Goal: Task Accomplishment & Management: Complete application form

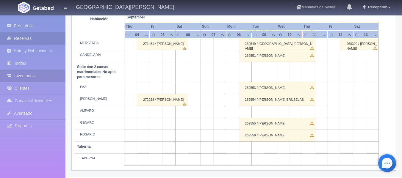
scroll to position [470, 0]
click at [35, 79] on link "Inventarios" at bounding box center [33, 76] width 66 height 12
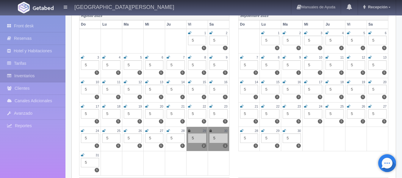
scroll to position [88, 0]
click at [190, 133] on link at bounding box center [189, 130] width 2 height 5
click at [212, 131] on div "30" at bounding box center [219, 130] width 18 height 5
click at [211, 130] on icon at bounding box center [211, 131] width 2 height 4
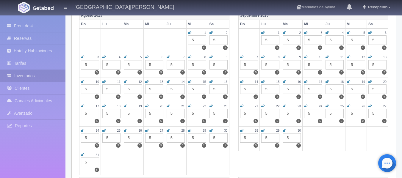
scroll to position [0, 0]
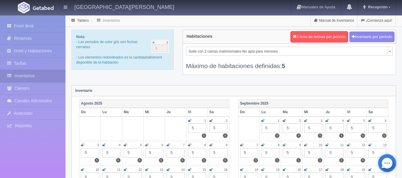
click at [35, 9] on img at bounding box center [43, 8] width 21 height 4
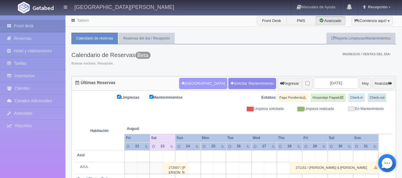
click at [190, 84] on button "[GEOGRAPHIC_DATA]" at bounding box center [203, 83] width 48 height 11
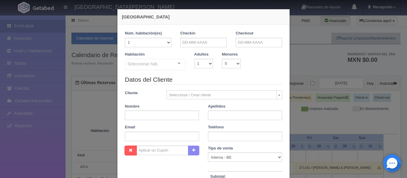
checkbox input "false"
click at [196, 46] on input "text" at bounding box center [203, 43] width 46 height 10
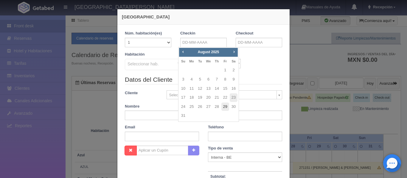
click at [223, 105] on link "29" at bounding box center [225, 107] width 8 height 9
type input "29-08-2025"
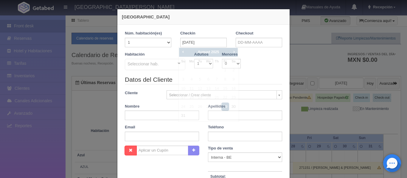
checkbox input "false"
click at [258, 42] on input "text" at bounding box center [259, 43] width 46 height 10
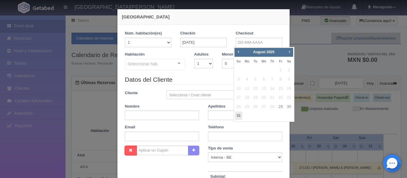
click at [239, 115] on link "31" at bounding box center [239, 116] width 8 height 9
type input "[DATE]"
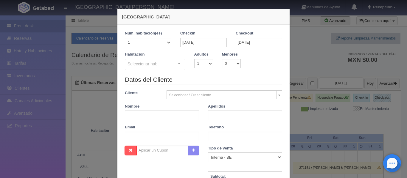
checkbox input "false"
click at [204, 65] on select "1 2 3 4 5 6 7 8 9 10" at bounding box center [203, 64] width 19 height 10
select select "2"
click at [194, 59] on select "1 2 3 4 5 6 7 8 9 10" at bounding box center [203, 64] width 19 height 10
click at [175, 64] on div "Seleccionar hab. Suite con 2 camas matrimoniales-No apta para menores Suite con…" at bounding box center [155, 65] width 60 height 12
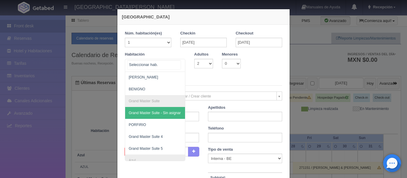
scroll to position [60, 0]
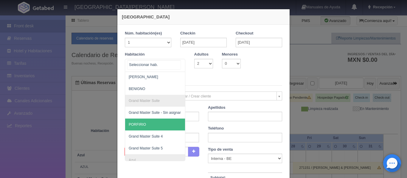
click at [152, 122] on span "PORFIRIO" at bounding box center [184, 125] width 118 height 12
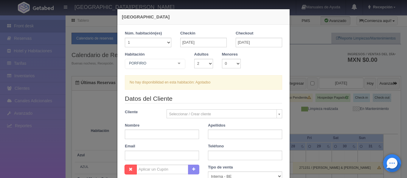
click at [180, 64] on div at bounding box center [179, 63] width 12 height 9
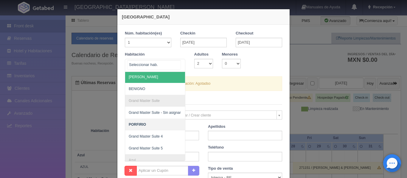
click at [151, 82] on span "[PERSON_NAME]" at bounding box center [184, 77] width 118 height 12
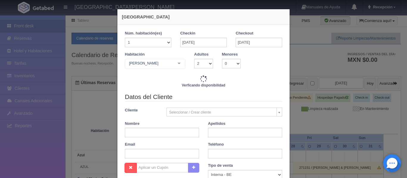
checkbox input "false"
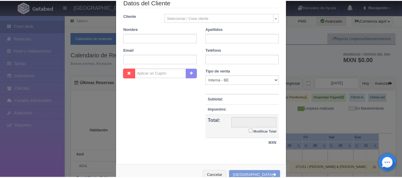
scroll to position [114, 0]
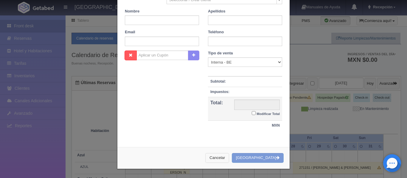
click at [229, 160] on button "Cancelar" at bounding box center [217, 158] width 24 height 10
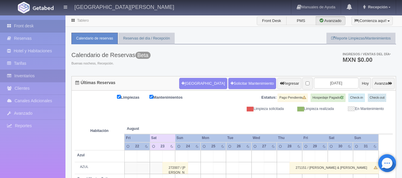
click at [47, 78] on link "Inventarios" at bounding box center [33, 76] width 66 height 12
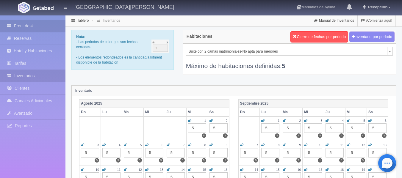
click at [34, 24] on link "Front desk" at bounding box center [33, 26] width 66 height 12
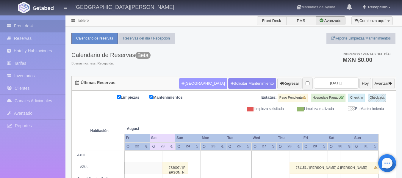
click at [190, 80] on button "[GEOGRAPHIC_DATA]" at bounding box center [203, 83] width 48 height 11
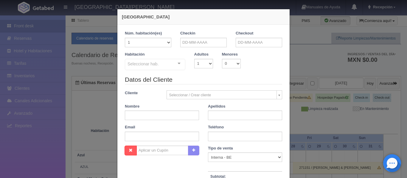
checkbox input "false"
click at [206, 62] on select "1 2 3 4 5 6 7 8 9 10" at bounding box center [203, 64] width 19 height 10
select select "2"
click at [194, 59] on select "1 2 3 4 5 6 7 8 9 10" at bounding box center [203, 64] width 19 height 10
checkbox input "false"
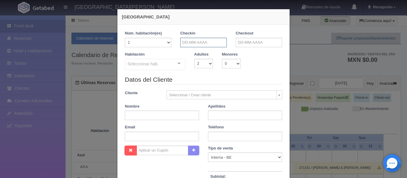
click at [204, 44] on input "text" at bounding box center [203, 43] width 46 height 10
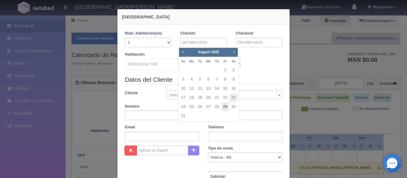
click at [225, 108] on link "29" at bounding box center [225, 107] width 8 height 9
type input "[DATE]"
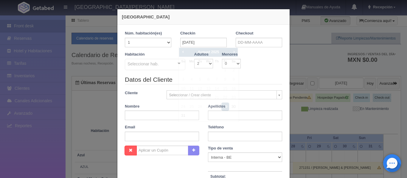
checkbox input "false"
click at [266, 40] on input "text" at bounding box center [259, 43] width 46 height 10
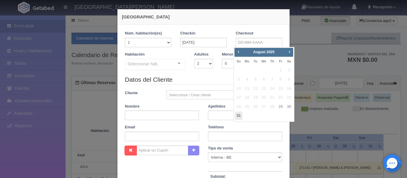
click at [237, 114] on link "31" at bounding box center [239, 116] width 8 height 9
type input "[DATE]"
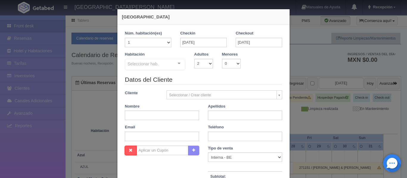
click at [177, 63] on div "Seleccionar hab. Suite con 2 camas matrimoniales-No apta para menores Suite con…" at bounding box center [155, 65] width 60 height 12
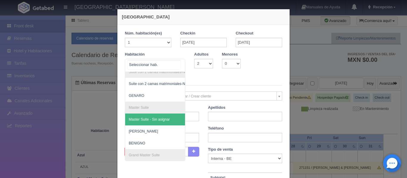
scroll to position [6, 0]
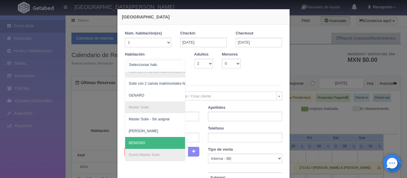
click at [152, 140] on span "BENIGNO" at bounding box center [184, 143] width 118 height 12
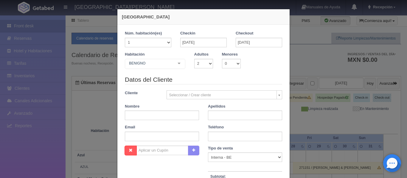
checkbox input "false"
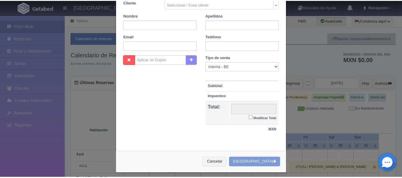
scroll to position [114, 0]
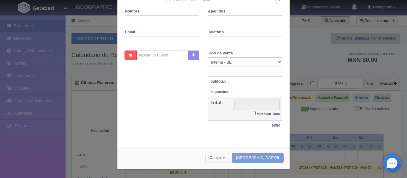
click at [224, 160] on button "Cancelar" at bounding box center [217, 158] width 24 height 10
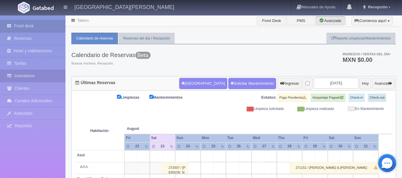
click at [32, 74] on link "Inventarios" at bounding box center [33, 76] width 66 height 12
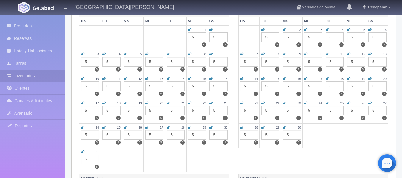
scroll to position [91, 0]
click at [188, 127] on icon at bounding box center [189, 128] width 3 height 4
click at [211, 127] on icon at bounding box center [211, 128] width 3 height 4
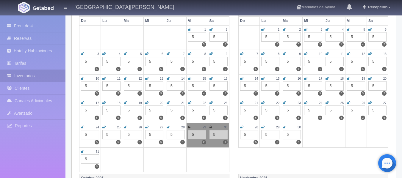
click at [82, 151] on icon at bounding box center [82, 152] width 3 height 4
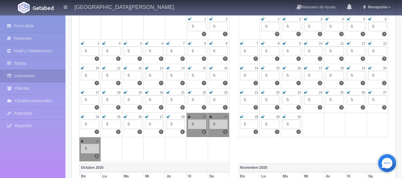
scroll to position [101, 0]
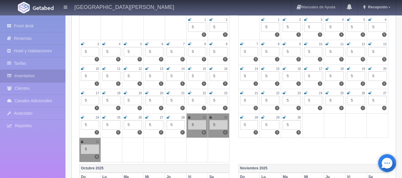
click at [39, 8] on img at bounding box center [43, 8] width 21 height 4
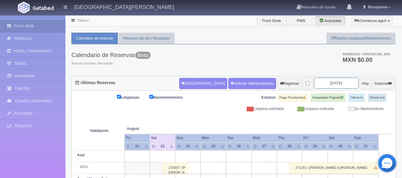
click at [327, 82] on input "2025-08-24" at bounding box center [336, 83] width 45 height 11
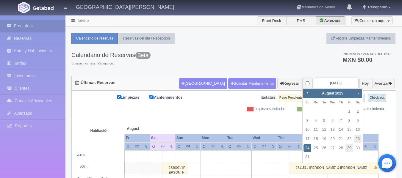
click at [351, 147] on link "29" at bounding box center [350, 148] width 8 height 9
type input "2025-08-29"
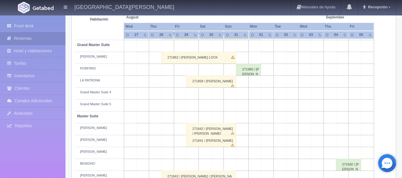
scroll to position [107, 0]
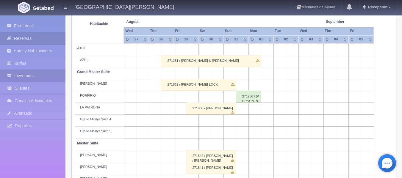
click at [29, 75] on link "Inventarios" at bounding box center [33, 76] width 66 height 12
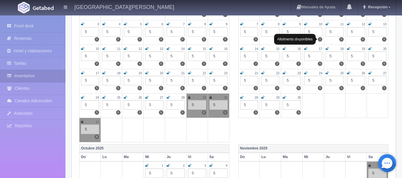
scroll to position [122, 0]
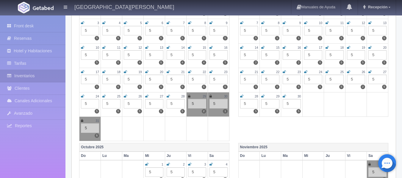
click at [189, 97] on icon at bounding box center [189, 97] width 2 height 4
click at [211, 96] on icon at bounding box center [211, 97] width 2 height 4
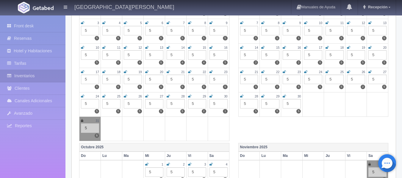
click at [83, 121] on icon at bounding box center [82, 121] width 2 height 4
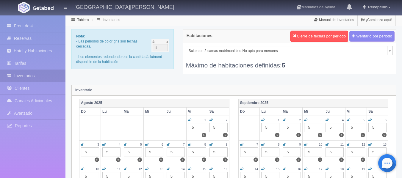
scroll to position [0, 0]
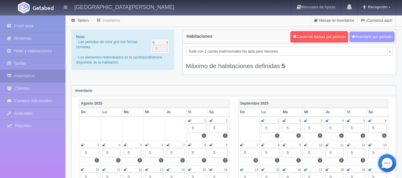
click at [384, 37] on button "Inventario por periodo" at bounding box center [372, 37] width 45 height 11
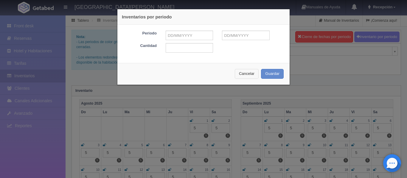
click at [242, 75] on button "Cancelar" at bounding box center [247, 74] width 24 height 10
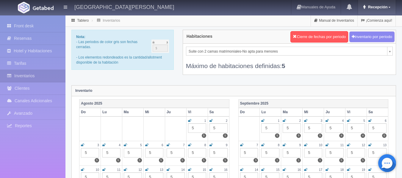
click at [373, 12] on link "Recepción" at bounding box center [377, 7] width 38 height 14
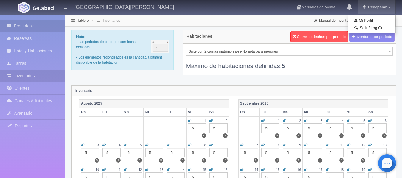
click at [37, 25] on link "Front desk" at bounding box center [33, 26] width 66 height 12
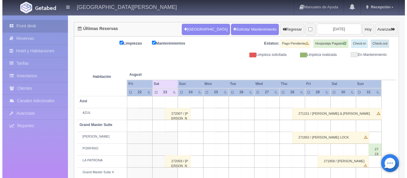
scroll to position [54, 0]
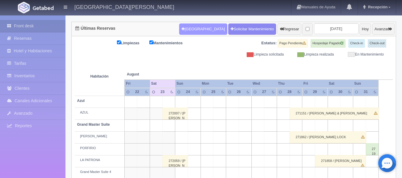
click at [188, 31] on button "[GEOGRAPHIC_DATA]" at bounding box center [203, 29] width 48 height 11
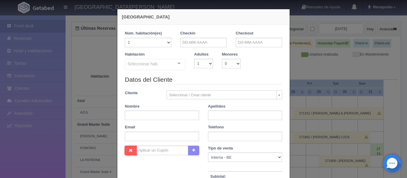
checkbox input "false"
click at [207, 43] on input "text" at bounding box center [203, 43] width 46 height 10
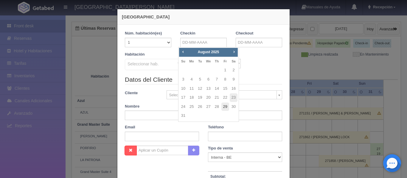
click at [225, 105] on link "29" at bounding box center [225, 107] width 8 height 9
type input "[DATE]"
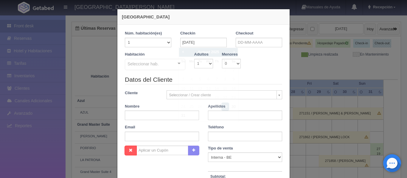
checkbox input "false"
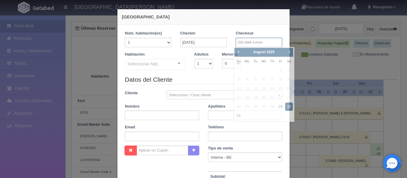
click at [244, 41] on input "text" at bounding box center [259, 43] width 46 height 10
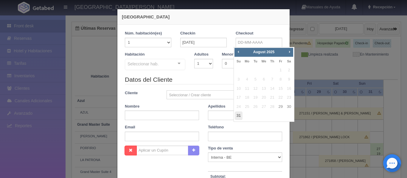
click at [238, 115] on link "31" at bounding box center [239, 116] width 8 height 9
type input "31-08-2025"
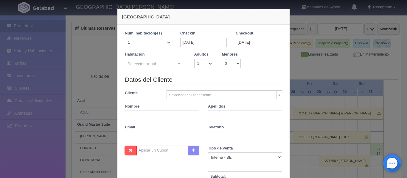
checkbox input "false"
click at [200, 65] on select "1 2 3 4 5 6 7 8 9 10" at bounding box center [203, 64] width 19 height 10
select select "2"
click at [194, 59] on select "1 2 3 4 5 6 7 8 9 10" at bounding box center [203, 64] width 19 height 10
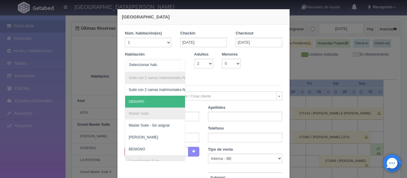
click at [150, 100] on span "GENARO" at bounding box center [184, 102] width 118 height 12
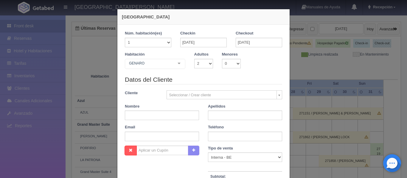
checkbox input "false"
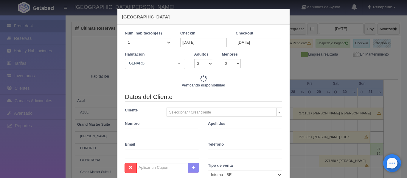
type input "9520.00"
checkbox input "false"
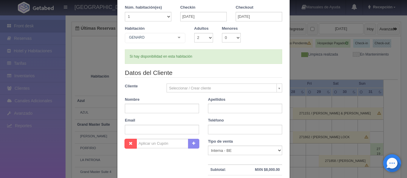
scroll to position [26, 0]
click at [150, 107] on input "text" at bounding box center [162, 109] width 74 height 10
type input "RODOLFO"
type input "SALAS"
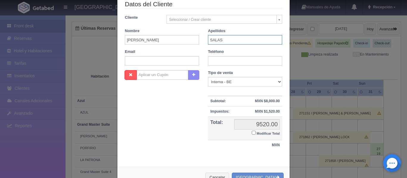
scroll to position [98, 0]
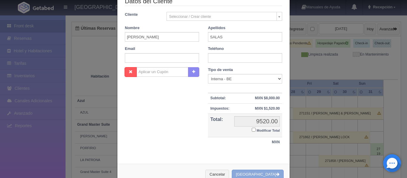
click at [253, 173] on button "Crear Reserva" at bounding box center [258, 175] width 52 height 10
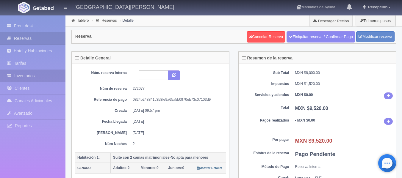
click at [35, 75] on link "Inventarios" at bounding box center [33, 76] width 66 height 12
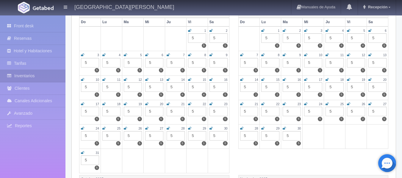
scroll to position [91, 0]
click at [30, 31] on link "Front desk" at bounding box center [33, 26] width 66 height 12
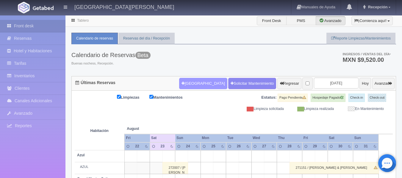
click at [191, 85] on button "[GEOGRAPHIC_DATA]" at bounding box center [203, 83] width 48 height 11
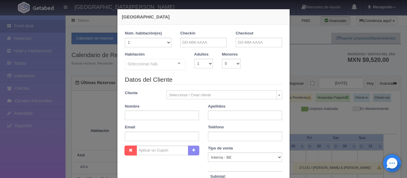
checkbox input "false"
click at [210, 42] on input "text" at bounding box center [203, 43] width 46 height 10
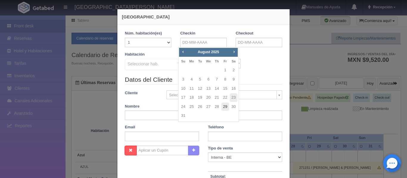
click at [223, 107] on link "29" at bounding box center [225, 107] width 8 height 9
type input "[DATE]"
checkbox input "false"
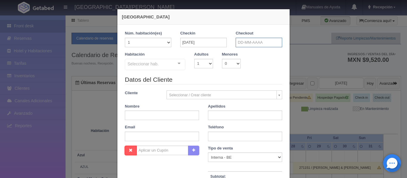
click at [250, 45] on input "text" at bounding box center [259, 43] width 46 height 10
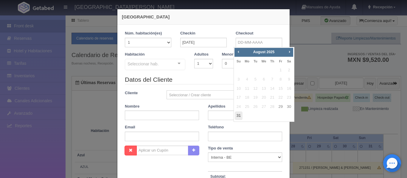
click at [239, 116] on link "31" at bounding box center [239, 116] width 8 height 9
type input "[DATE]"
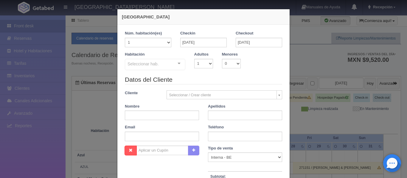
checkbox input "false"
click at [203, 64] on select "1 2 3 4 5 6 7 8 9 10" at bounding box center [203, 64] width 19 height 10
select select "2"
click at [194, 59] on select "1 2 3 4 5 6 7 8 9 10" at bounding box center [203, 64] width 19 height 10
click at [166, 63] on div "Seleccionar hab." at bounding box center [155, 64] width 60 height 11
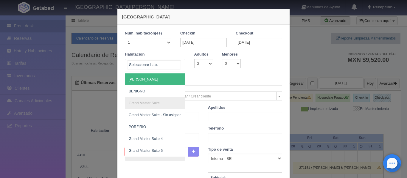
scroll to position [52, 0]
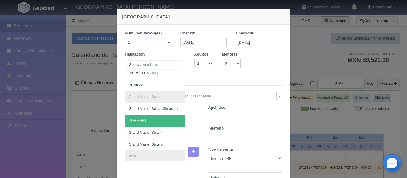
click at [151, 123] on span "PORFIRIO" at bounding box center [184, 121] width 118 height 12
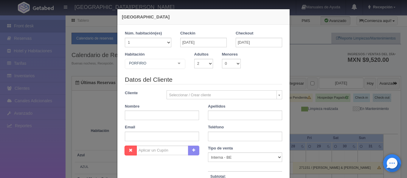
checkbox input "false"
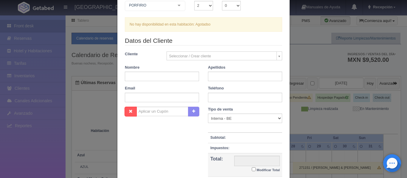
scroll to position [58, 0]
click at [162, 77] on input "text" at bounding box center [162, 76] width 74 height 10
type input "LUZ"
type input "SALAS"
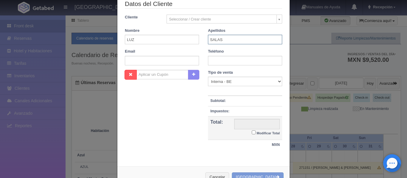
scroll to position [114, 0]
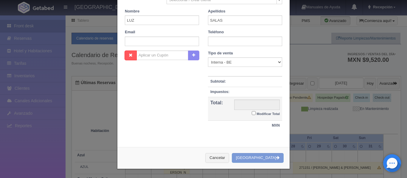
click at [261, 159] on div "Cancelar Crear Reserva" at bounding box center [203, 158] width 172 height 22
click at [229, 160] on button "Cancelar" at bounding box center [217, 158] width 24 height 10
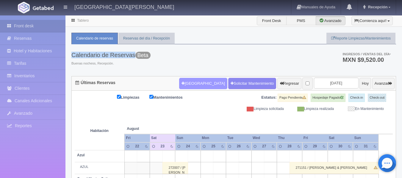
click at [194, 82] on button "Nueva Reserva" at bounding box center [203, 83] width 48 height 11
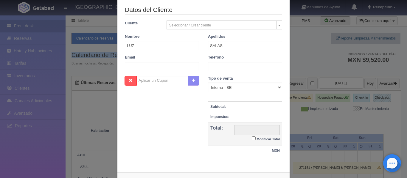
scroll to position [95, 0]
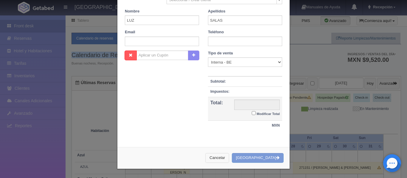
click at [229, 158] on button "Cancelar" at bounding box center [217, 158] width 24 height 10
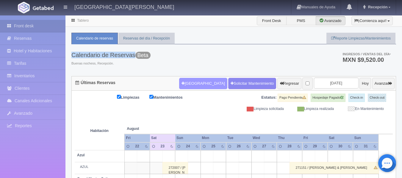
click at [194, 80] on button "[GEOGRAPHIC_DATA]" at bounding box center [203, 83] width 48 height 11
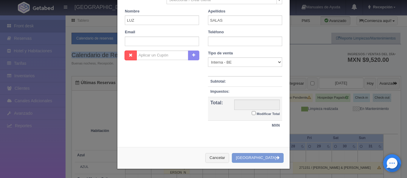
scroll to position [0, 0]
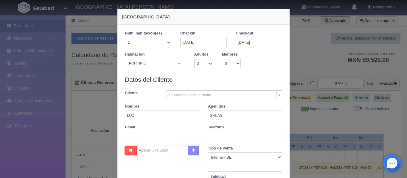
click at [174, 65] on div "PORFIRIO Suite con 2 camas matrimoniales-No apta para menores Suite con 2 camas…" at bounding box center [155, 65] width 60 height 12
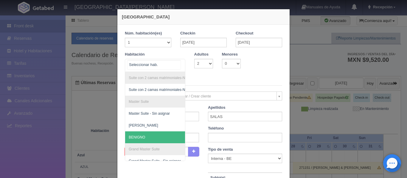
click at [150, 137] on span "BENIGNO" at bounding box center [184, 138] width 118 height 12
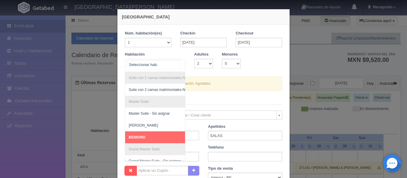
click at [176, 65] on div "Suite con 2 camas matrimoniales-No apta para menores Suite con 2 camas matrimon…" at bounding box center [155, 65] width 60 height 13
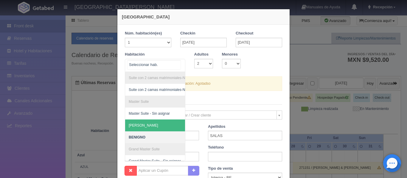
click at [150, 130] on span "[PERSON_NAME]" at bounding box center [184, 126] width 118 height 12
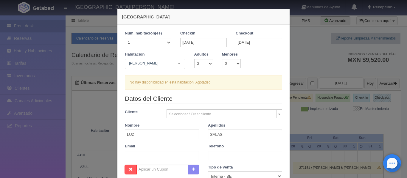
checkbox input "false"
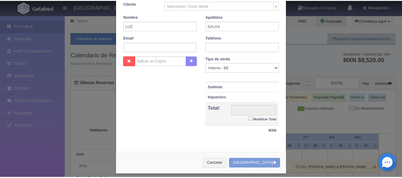
scroll to position [114, 0]
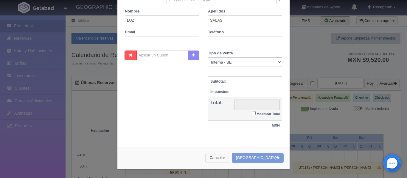
click at [226, 157] on button "Cancelar" at bounding box center [217, 158] width 24 height 10
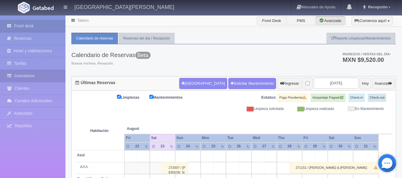
click at [51, 75] on link "Inventarios" at bounding box center [33, 76] width 66 height 12
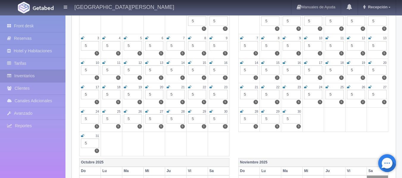
scroll to position [112, 0]
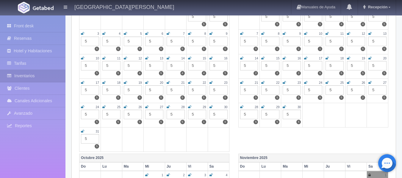
click at [189, 108] on icon at bounding box center [189, 107] width 3 height 4
click at [211, 109] on icon at bounding box center [211, 107] width 3 height 4
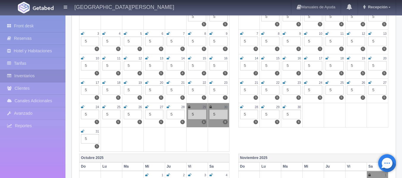
click at [81, 133] on icon at bounding box center [82, 132] width 3 height 4
click at [190, 108] on icon at bounding box center [189, 107] width 2 height 4
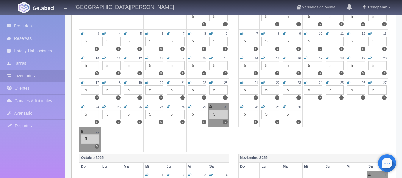
click at [211, 108] on icon at bounding box center [211, 107] width 2 height 4
click at [83, 133] on icon at bounding box center [82, 132] width 2 height 4
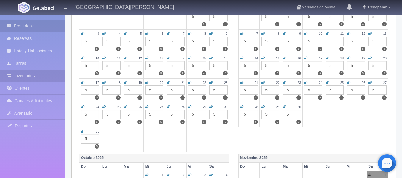
click at [40, 25] on link "Front desk" at bounding box center [33, 26] width 66 height 12
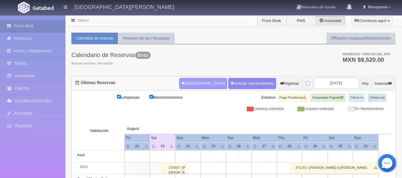
click at [183, 88] on button "Nueva Reserva" at bounding box center [203, 83] width 48 height 11
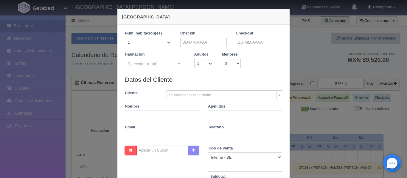
checkbox input "false"
click at [200, 44] on input "text" at bounding box center [203, 43] width 46 height 10
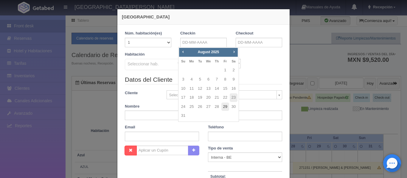
click at [224, 108] on link "29" at bounding box center [225, 107] width 8 height 9
type input "[DATE]"
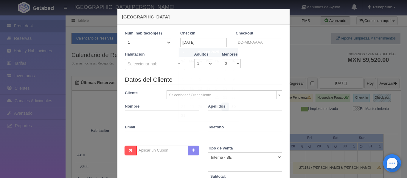
checkbox input "false"
click at [246, 44] on input "text" at bounding box center [259, 43] width 46 height 10
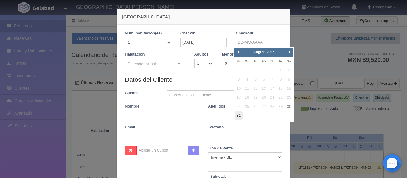
click at [236, 117] on link "31" at bounding box center [239, 116] width 8 height 9
type input "31-08-2025"
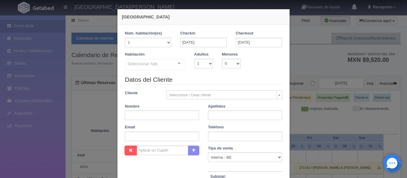
checkbox input "false"
click at [208, 63] on select "1 2 3 4 5 6 7 8 9 10" at bounding box center [203, 64] width 19 height 10
select select "2"
click at [194, 59] on select "1 2 3 4 5 6 7 8 9 10" at bounding box center [203, 64] width 19 height 10
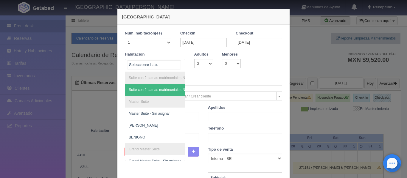
click at [174, 62] on div "Suite con 2 camas matrimoniales-No apta para menores Suite con 2 camas matrimon…" at bounding box center [155, 65] width 60 height 13
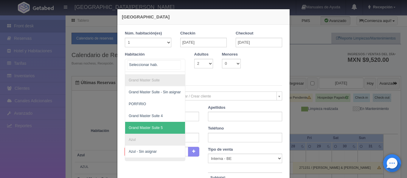
scroll to position [69, 0]
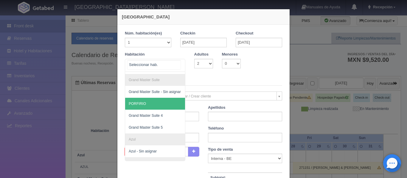
click at [151, 106] on span "PORFIRIO" at bounding box center [184, 104] width 118 height 12
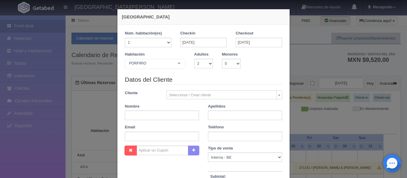
checkbox input "false"
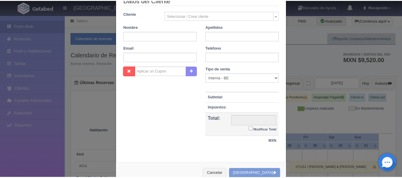
scroll to position [114, 0]
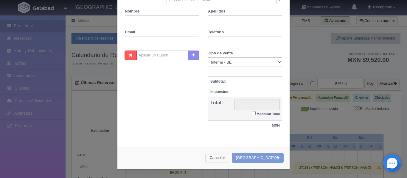
click at [226, 157] on button "Cancelar" at bounding box center [217, 158] width 24 height 10
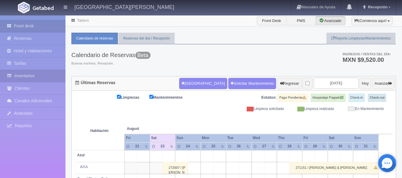
click at [33, 80] on link "Inventarios" at bounding box center [33, 76] width 66 height 12
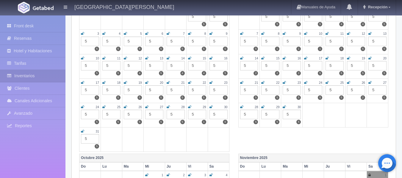
scroll to position [113, 0]
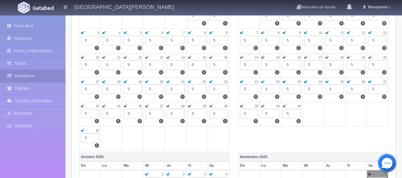
click at [189, 107] on icon at bounding box center [189, 107] width 3 height 4
click at [211, 107] on icon at bounding box center [211, 107] width 3 height 4
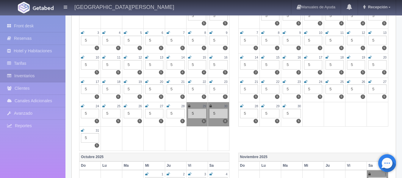
click at [42, 8] on img at bounding box center [43, 8] width 21 height 4
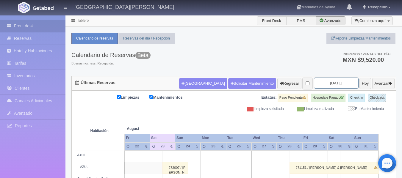
click at [334, 86] on input "[DATE]" at bounding box center [336, 83] width 45 height 11
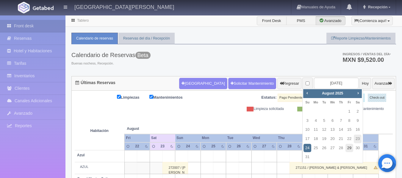
click at [349, 149] on link "29" at bounding box center [350, 148] width 8 height 9
type input "2025-08-29"
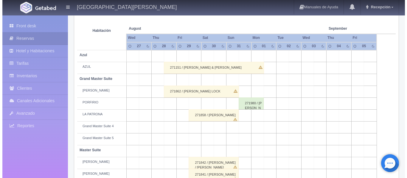
scroll to position [101, 0]
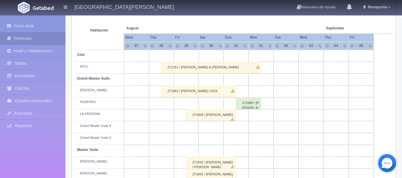
click at [197, 103] on td at bounding box center [192, 104] width 13 height 12
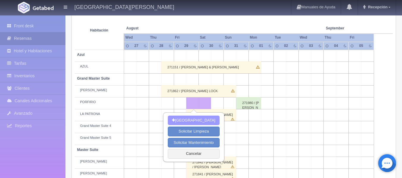
click at [197, 121] on button "[GEOGRAPHIC_DATA]" at bounding box center [194, 121] width 52 height 10
type input "29-08-2025"
type input "30-08-2025"
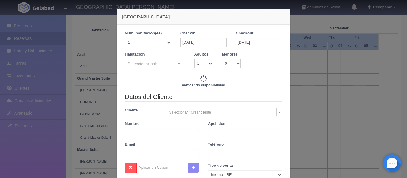
checkbox input "false"
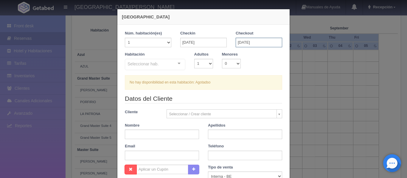
click at [265, 41] on input "30-08-2025" at bounding box center [259, 43] width 46 height 10
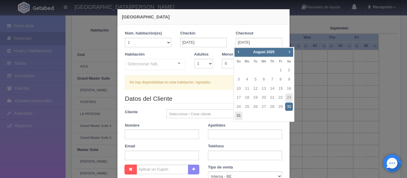
click at [242, 115] on link "31" at bounding box center [239, 116] width 8 height 9
type input "31-08-2025"
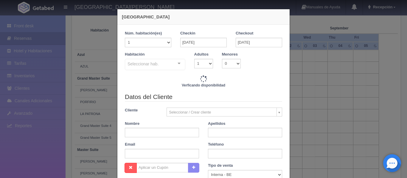
checkbox input "false"
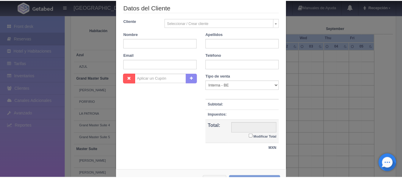
scroll to position [109, 0]
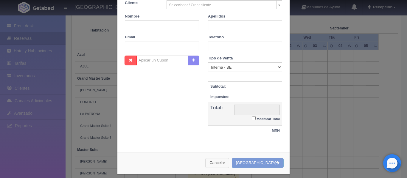
click at [229, 165] on button "Cancelar" at bounding box center [217, 163] width 24 height 10
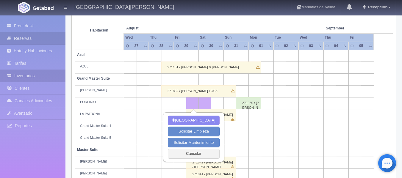
click at [29, 79] on link "Inventarios" at bounding box center [33, 76] width 66 height 12
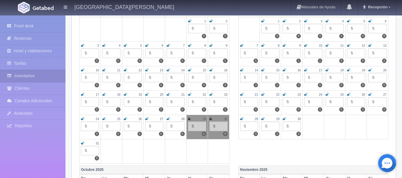
scroll to position [100, 0]
click at [204, 134] on label "1" at bounding box center [204, 134] width 4 height 4
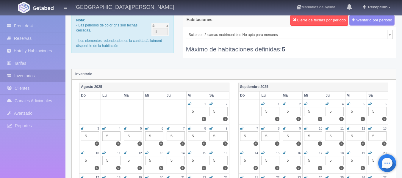
scroll to position [0, 0]
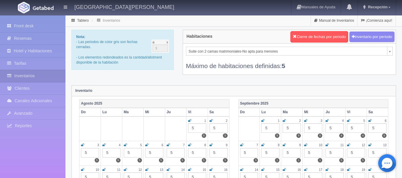
click at [30, 8] on picture at bounding box center [23, 7] width 15 height 15
